Goal: Task Accomplishment & Management: Use online tool/utility

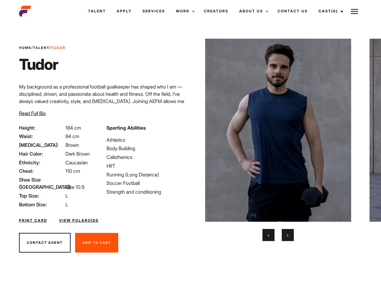
click at [329, 11] on link "Cast (0)" at bounding box center [330, 11] width 34 height 16
click at [354, 11] on img at bounding box center [354, 11] width 7 height 7
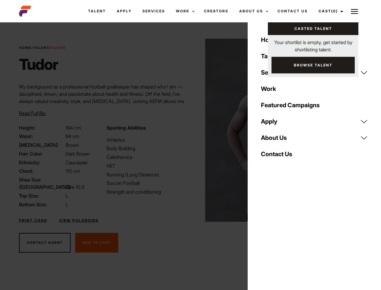
click at [278, 140] on img at bounding box center [278, 130] width 146 height 183
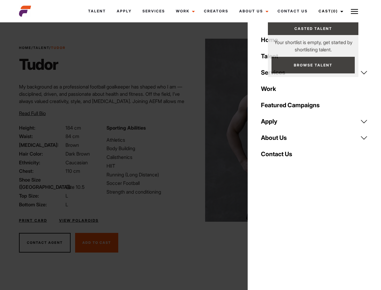
click at [190, 130] on div "Sporting Abilities Athletics Body Building Calisthenics HIIT Running (Long Dist…" at bounding box center [146, 166] width 87 height 84
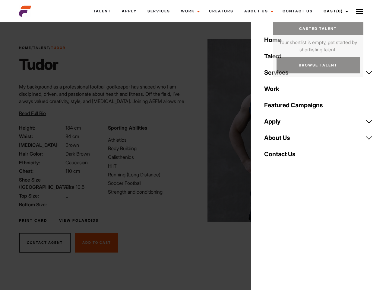
click at [268, 235] on div "Home Talent Services Talent Casting Photography Videography Creative Hair and M…" at bounding box center [318, 145] width 135 height 290
click at [288, 235] on div "Home Talent Services Talent Casting Photography Videography Creative Hair and M…" at bounding box center [318, 145] width 135 height 290
